Goal: Download file/media

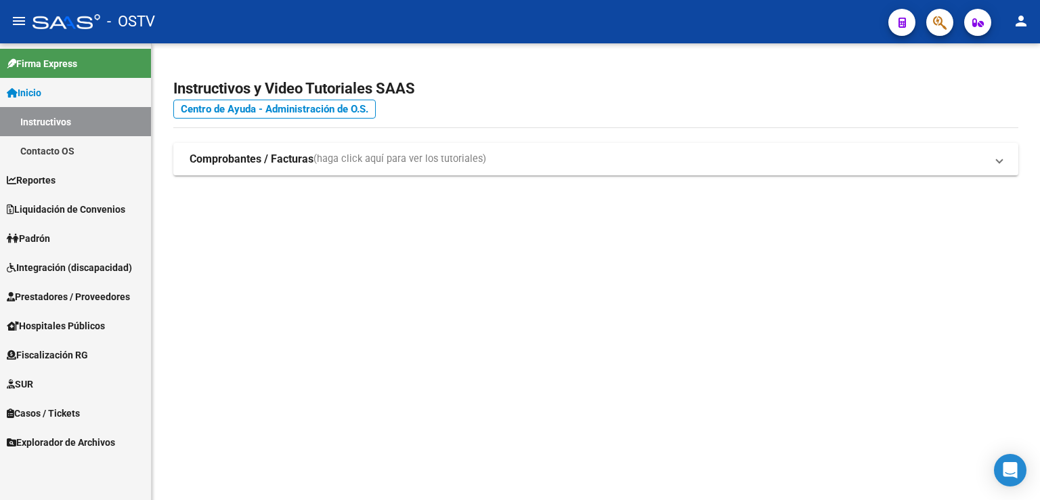
click at [42, 211] on span "Liquidación de Convenios" at bounding box center [66, 209] width 118 height 15
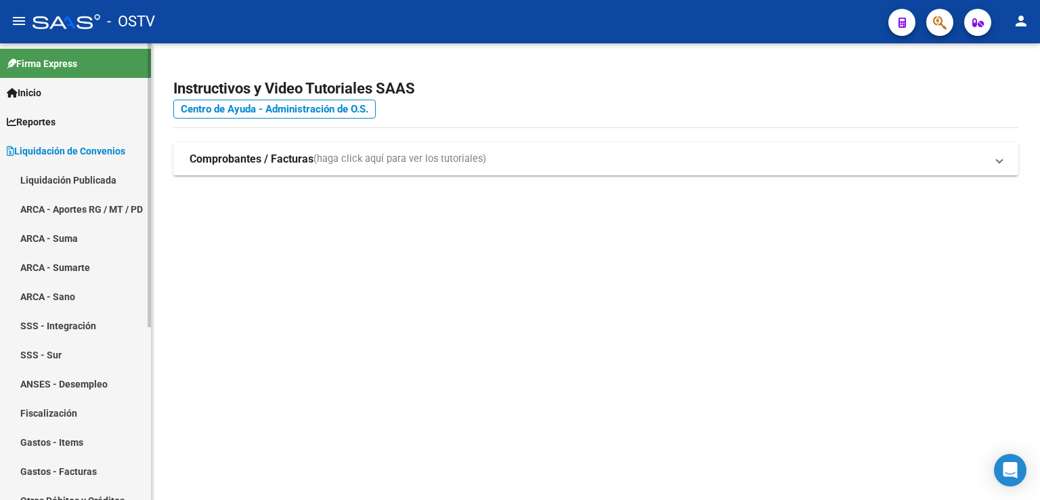
click at [81, 185] on link "Liquidación Publicada" at bounding box center [75, 179] width 151 height 29
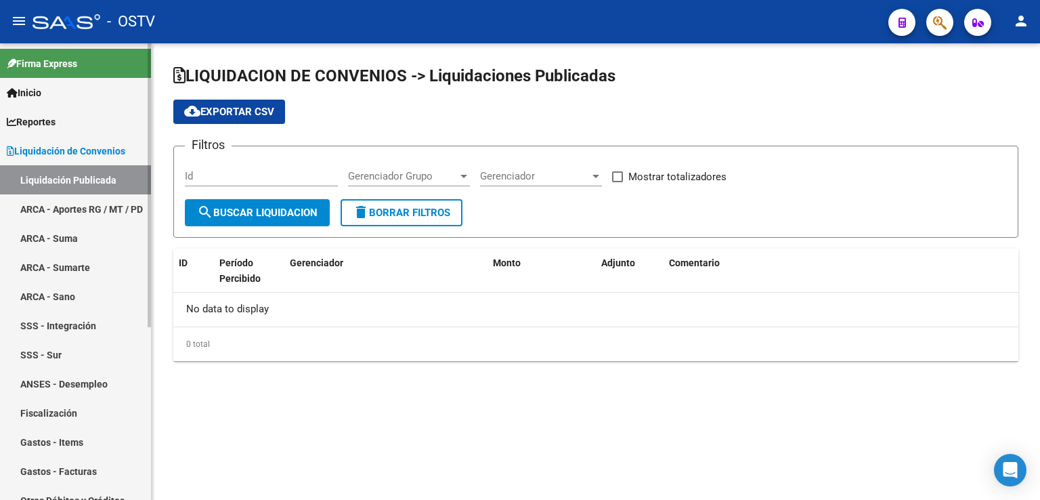
checkbox input "true"
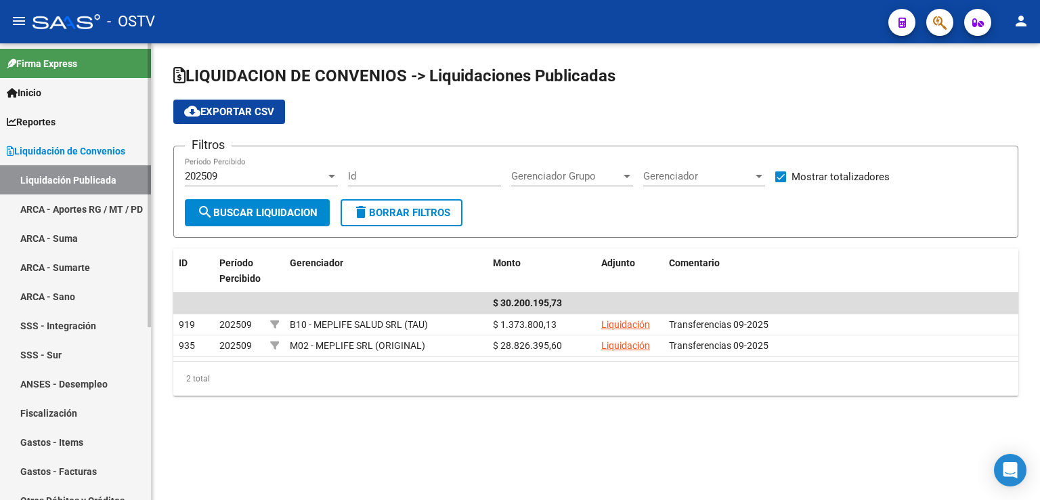
click at [70, 203] on link "ARCA - Aportes RG / MT / PD" at bounding box center [75, 208] width 151 height 29
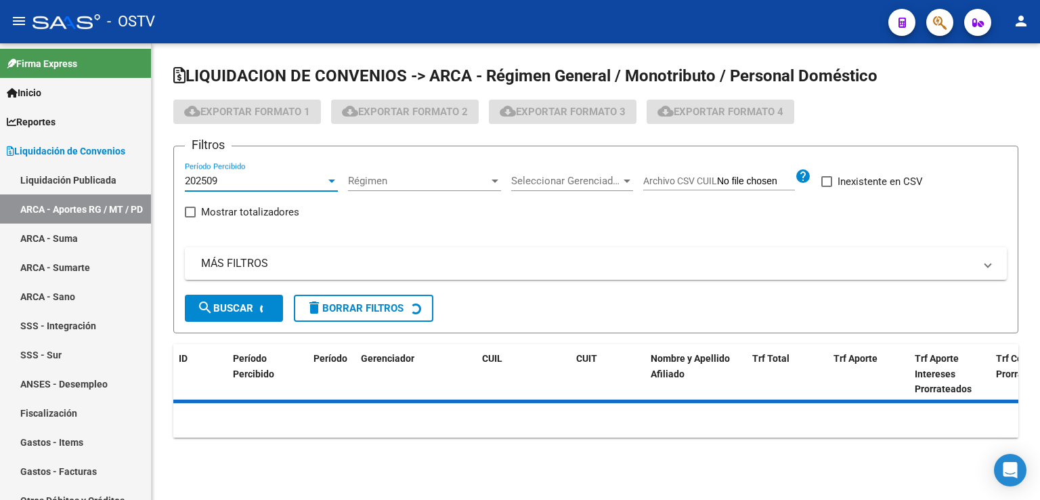
click at [329, 179] on div at bounding box center [331, 180] width 7 height 3
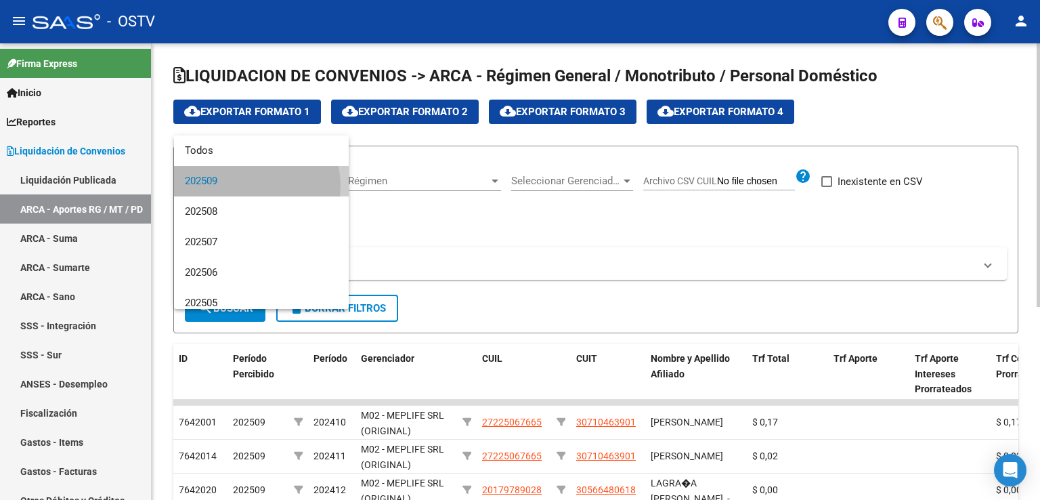
click at [253, 185] on span "202509" at bounding box center [261, 181] width 153 height 30
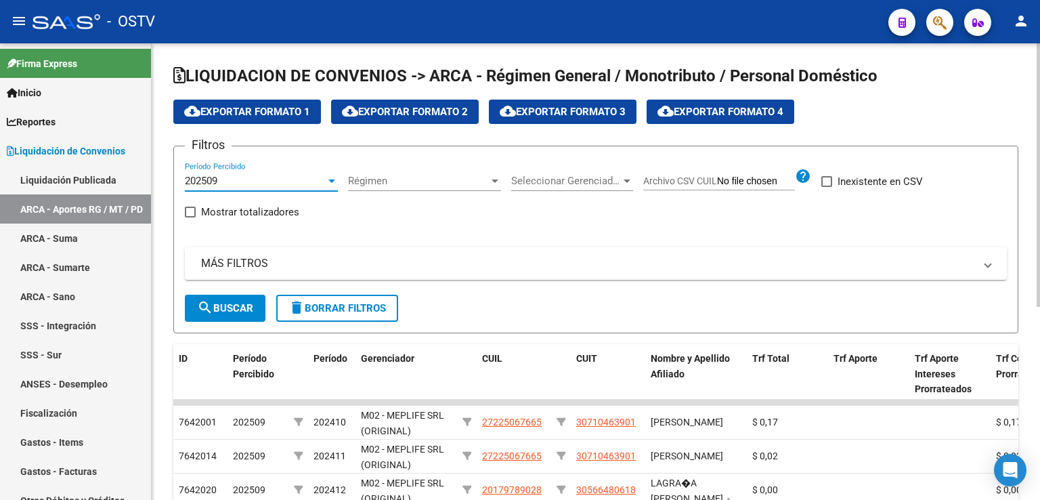
click at [237, 313] on button "search Buscar" at bounding box center [225, 307] width 81 height 27
click at [749, 106] on span "cloud_download Exportar Formato 4" at bounding box center [720, 112] width 126 height 12
click at [630, 183] on div at bounding box center [627, 180] width 12 height 11
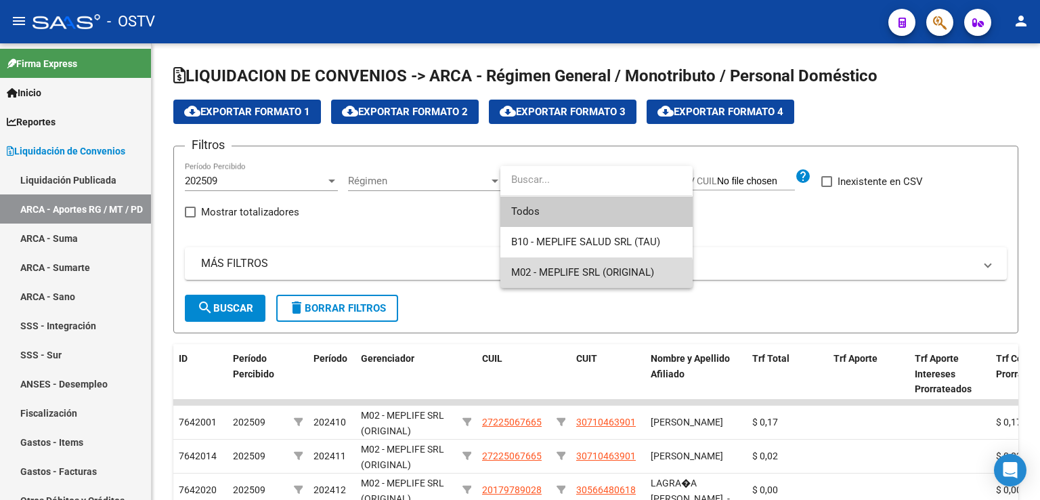
click at [586, 281] on span "M02 - MEPLIFE SRL (ORIGINAL)" at bounding box center [596, 272] width 171 height 30
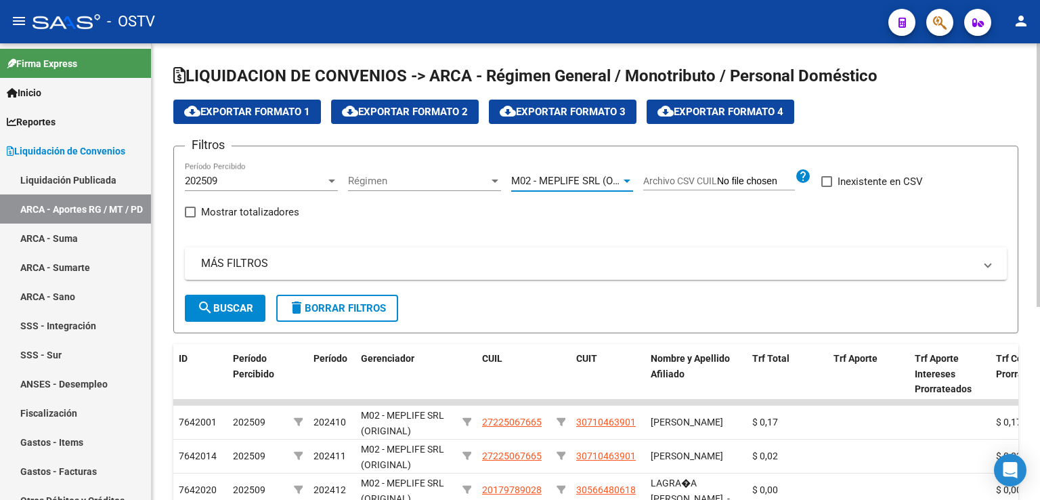
click at [217, 311] on span "search Buscar" at bounding box center [225, 308] width 56 height 12
click at [750, 112] on span "cloud_download Exportar Formato 4" at bounding box center [720, 112] width 126 height 12
